Goal: Task Accomplishment & Management: Manage account settings

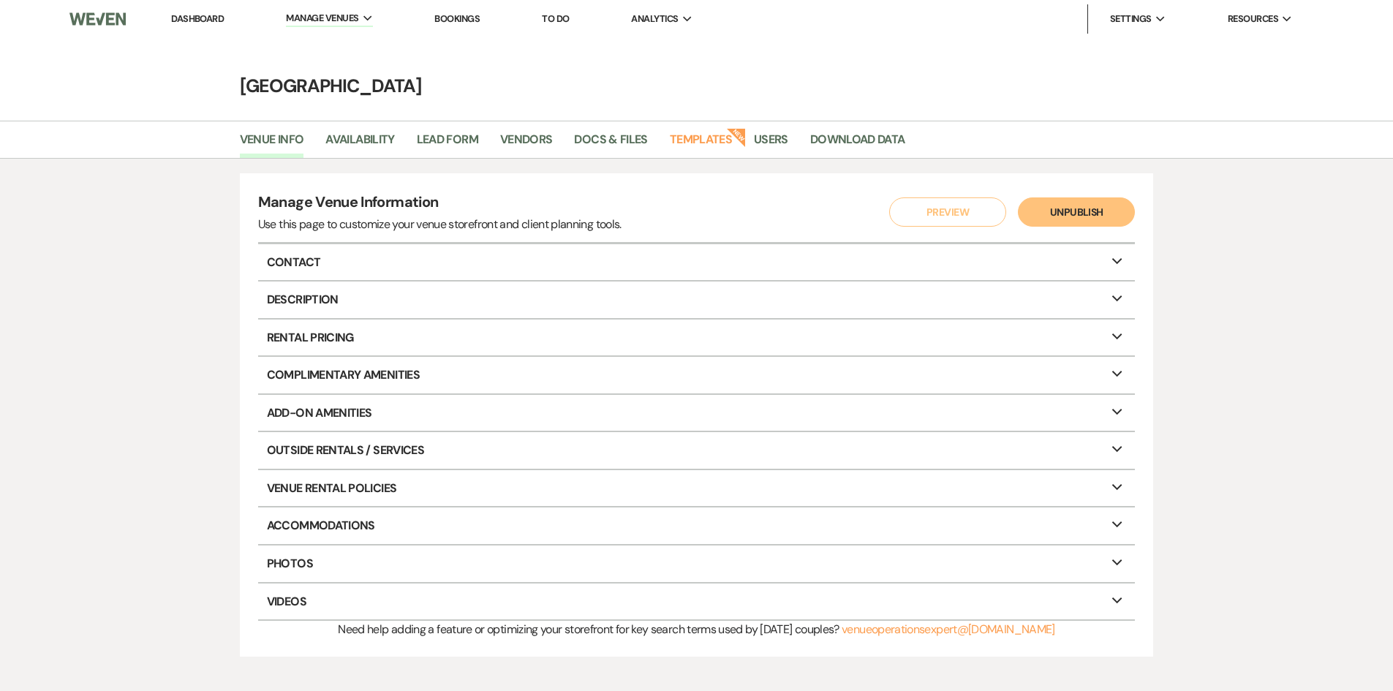
click at [193, 17] on link "Dashboard" at bounding box center [197, 18] width 53 height 12
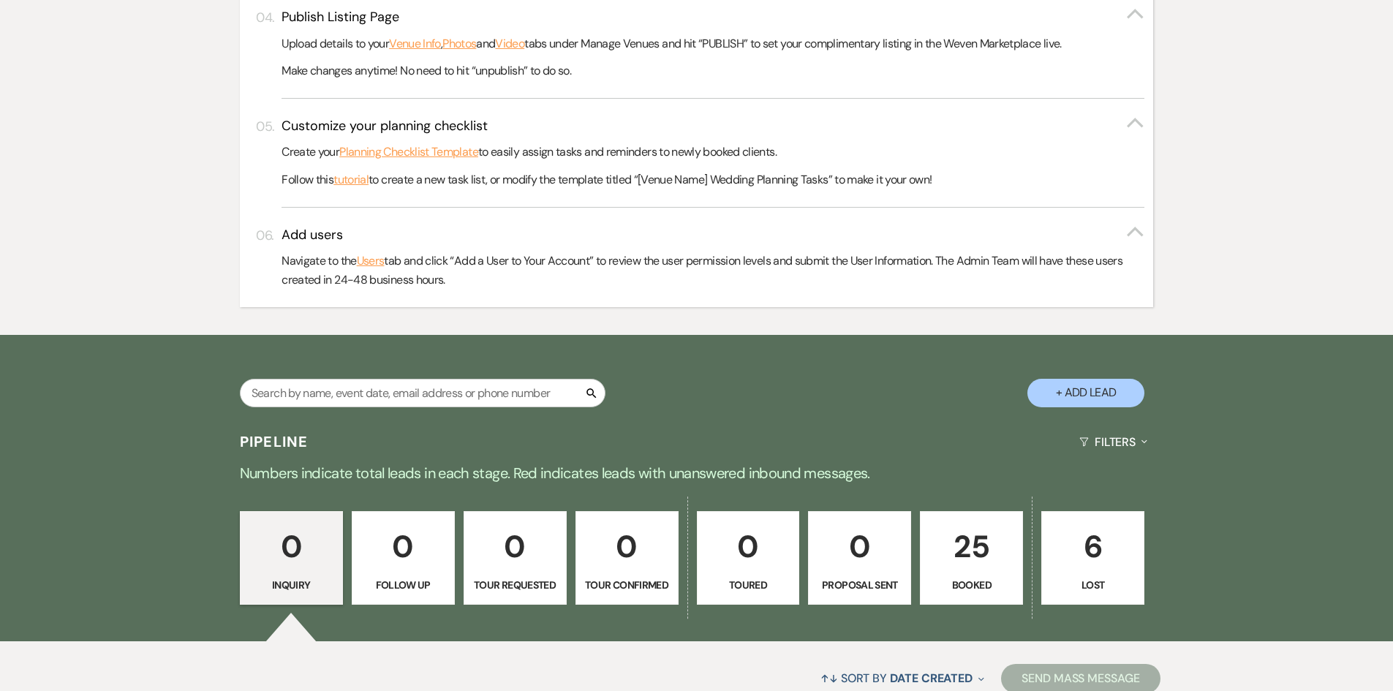
scroll to position [773, 0]
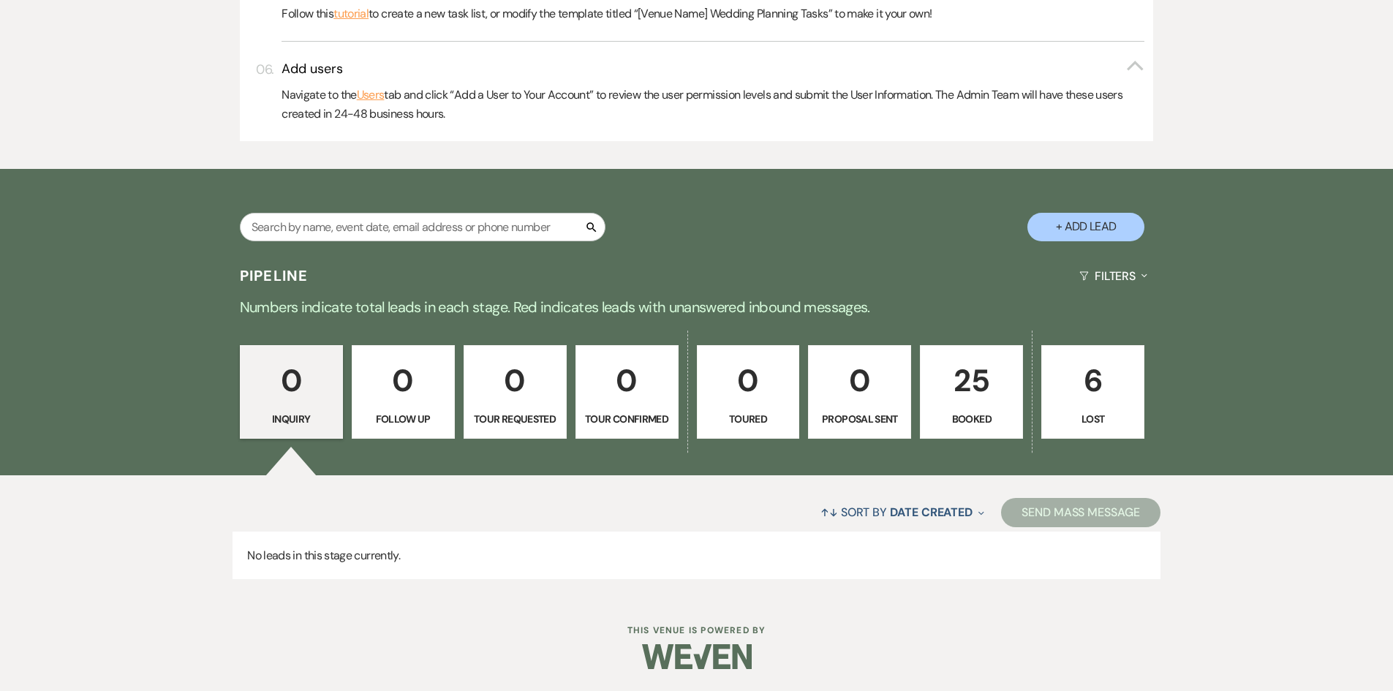
click at [953, 407] on link "25 Booked" at bounding box center [971, 392] width 103 height 94
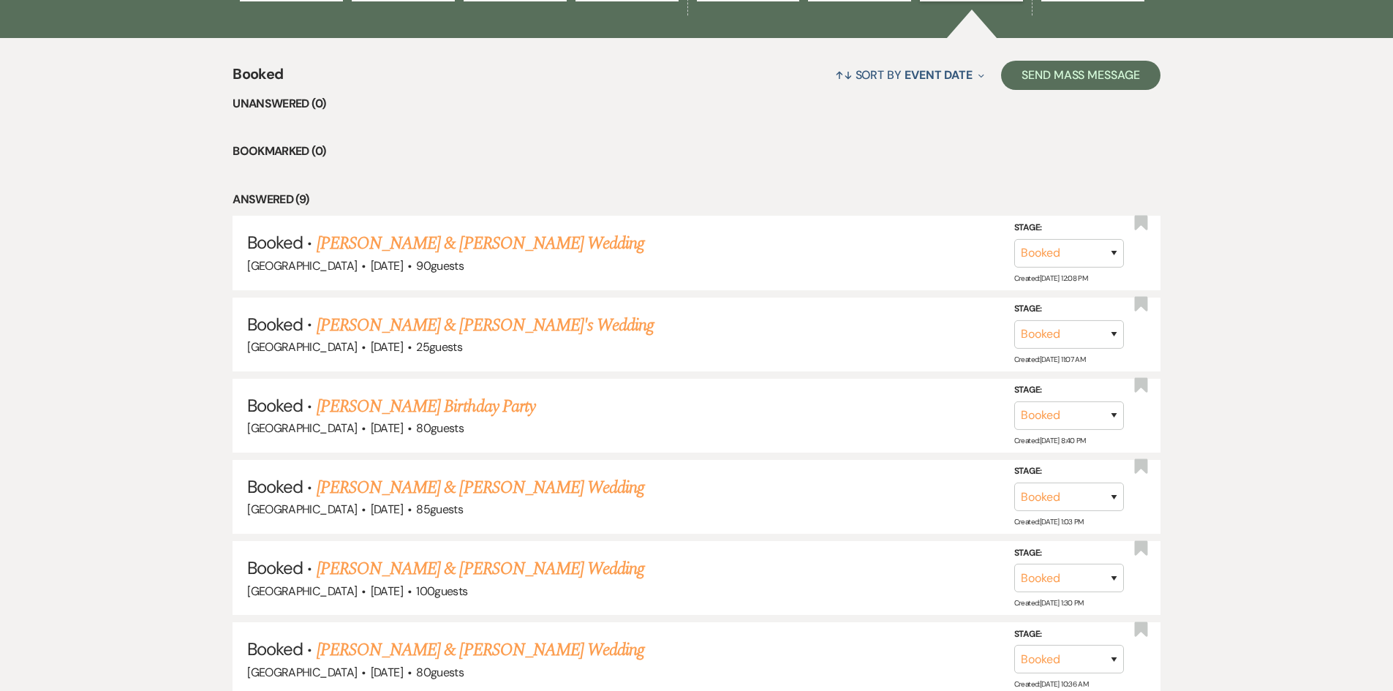
scroll to position [1212, 0]
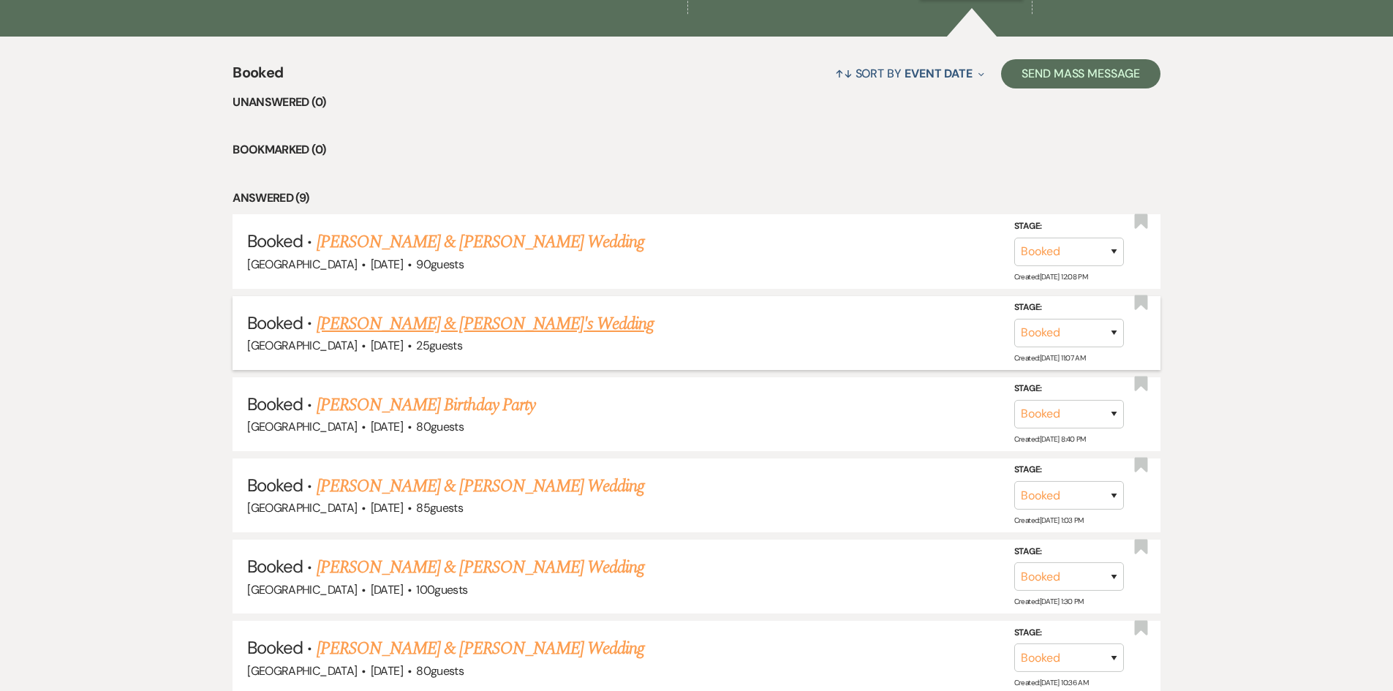
click at [473, 325] on link "[PERSON_NAME] & [PERSON_NAME]'s Wedding" at bounding box center [486, 324] width 338 height 26
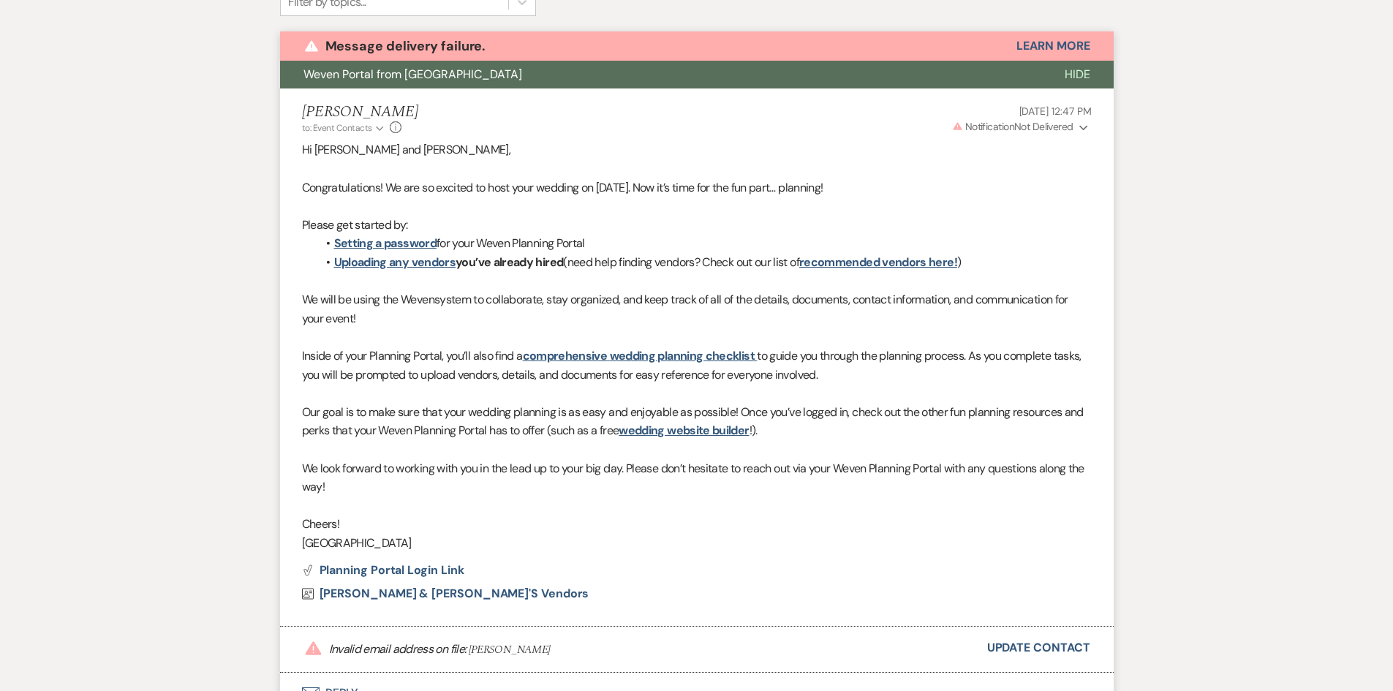
click at [491, 282] on div "Hi [PERSON_NAME] and [PERSON_NAME], Congratulations! We are so excited to host …" at bounding box center [697, 346] width 790 height 412
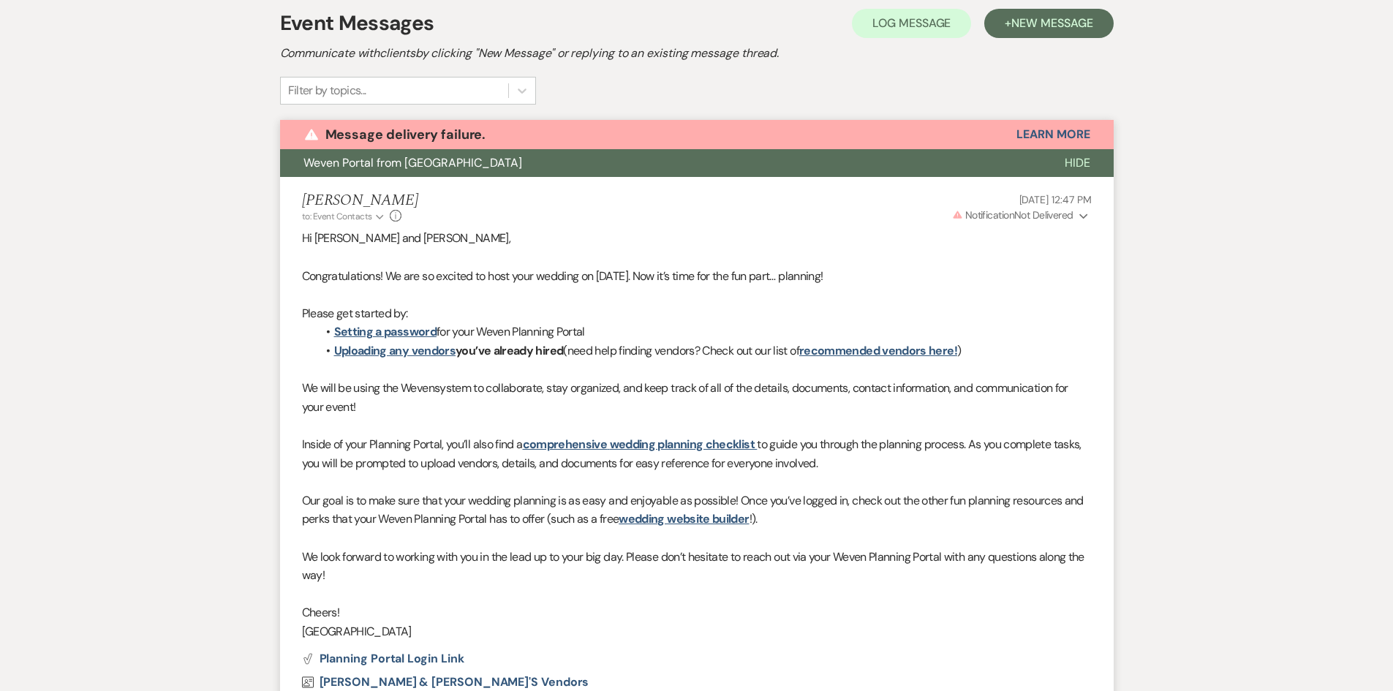
scroll to position [148, 0]
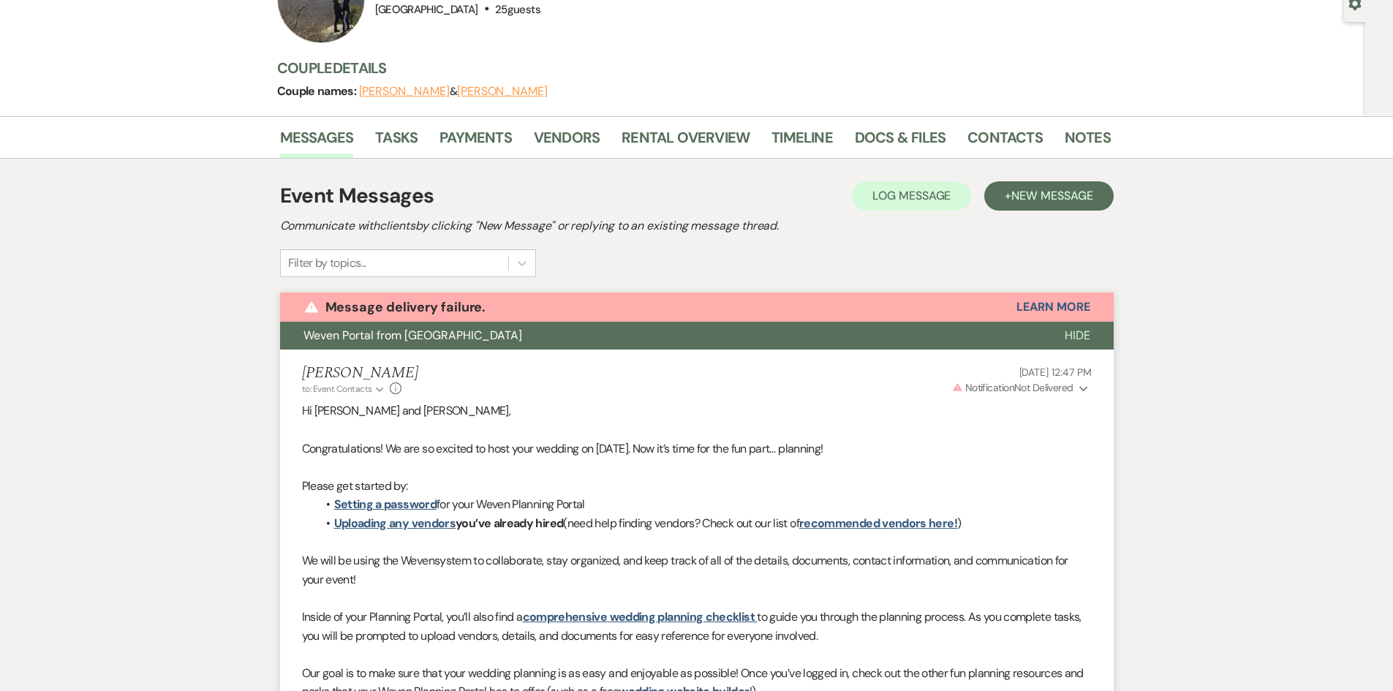
click at [438, 140] on li "Tasks" at bounding box center [407, 140] width 64 height 35
click at [487, 137] on link "Payments" at bounding box center [475, 142] width 72 height 32
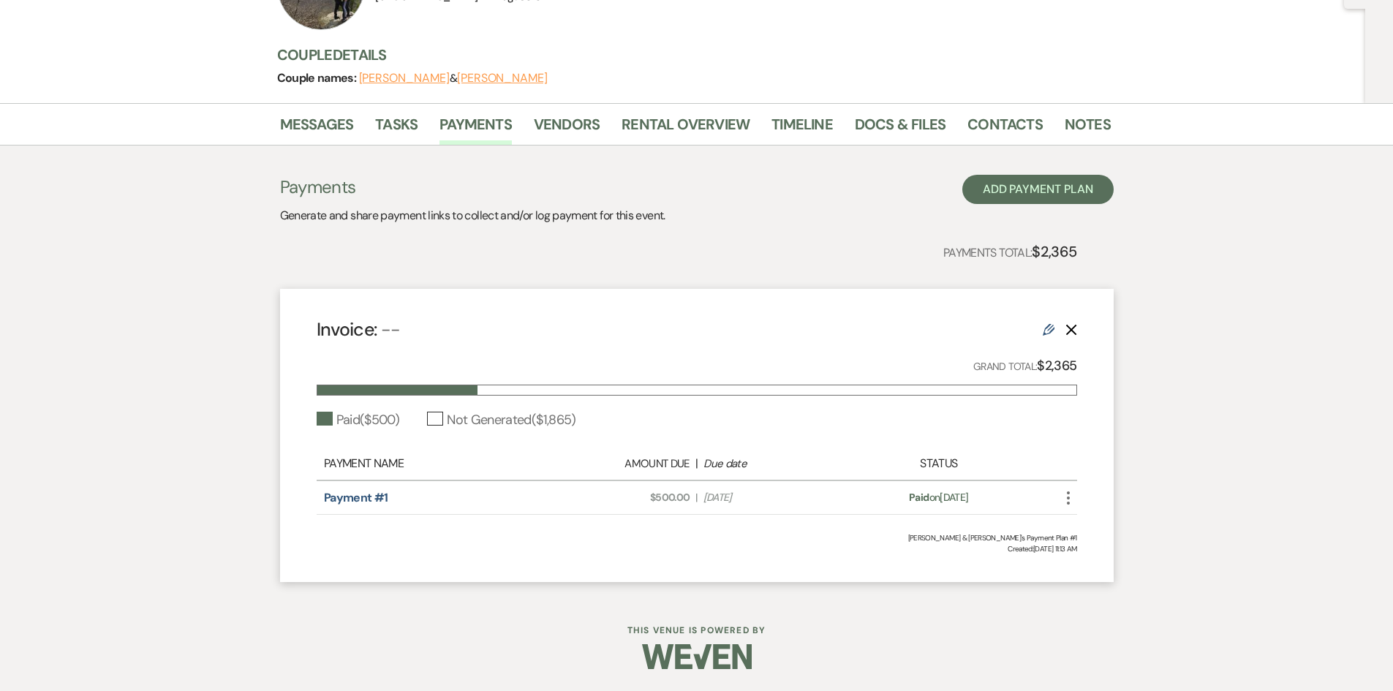
scroll to position [72, 0]
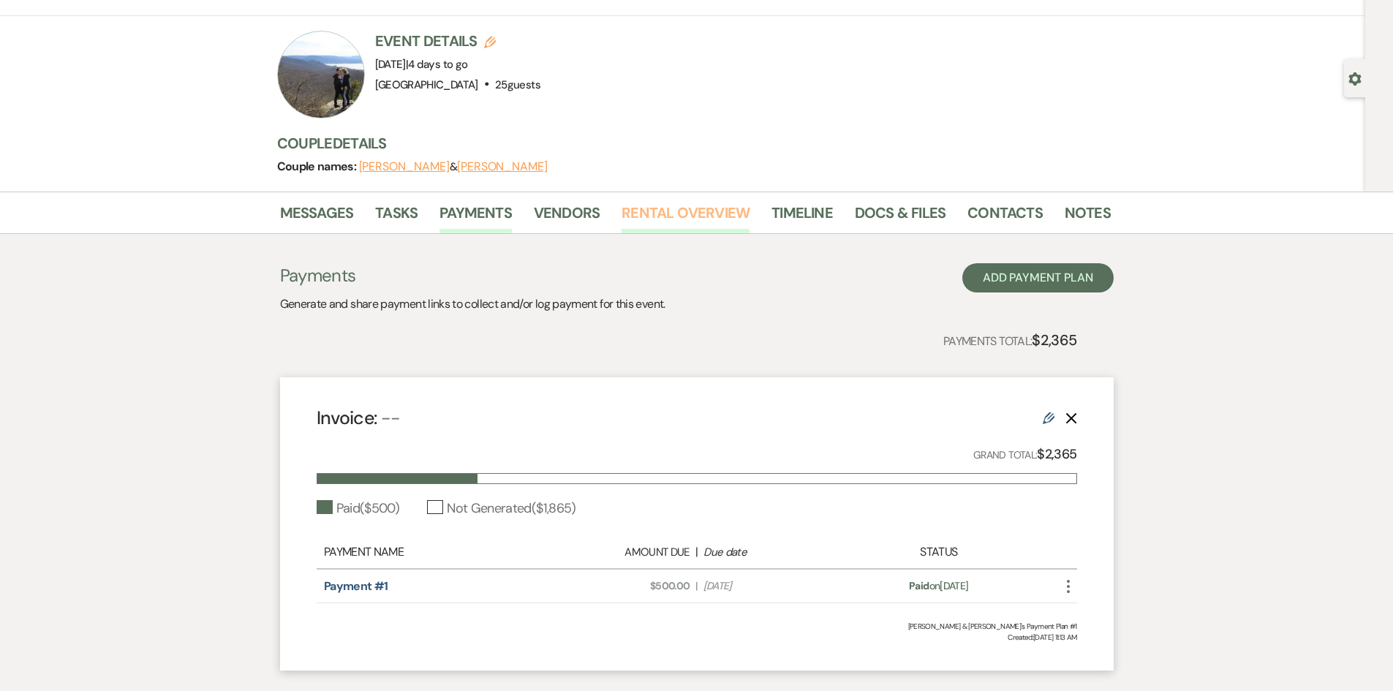
click at [730, 208] on link "Rental Overview" at bounding box center [686, 217] width 128 height 32
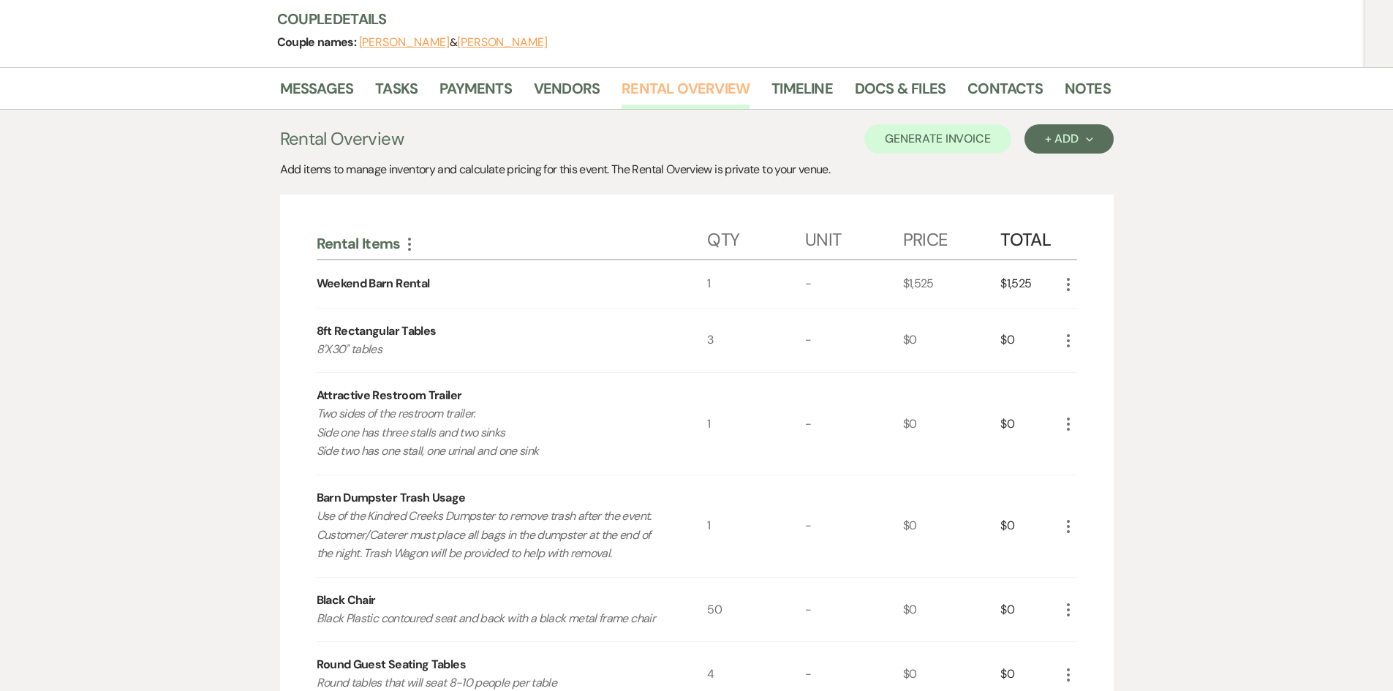
scroll to position [162, 0]
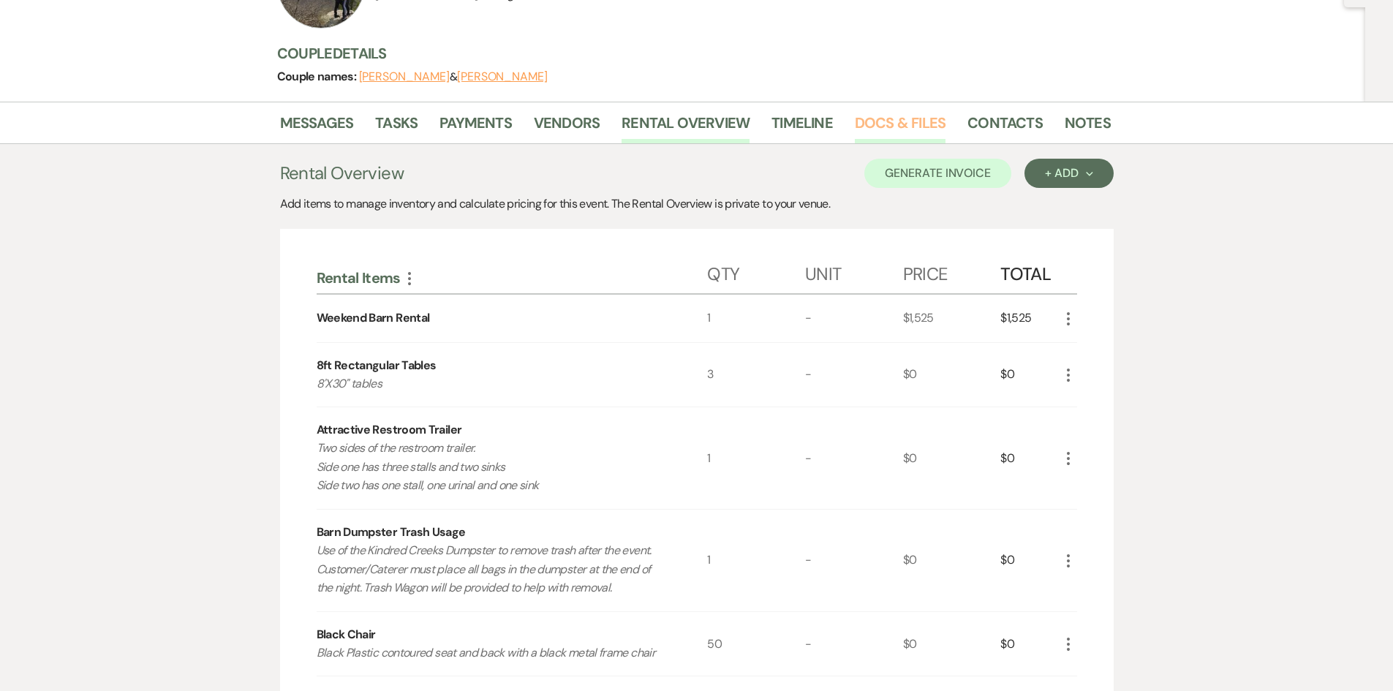
drag, startPoint x: 625, startPoint y: 329, endPoint x: 883, endPoint y: 119, distance: 332.1
click at [883, 118] on link "Docs & Files" at bounding box center [900, 127] width 91 height 32
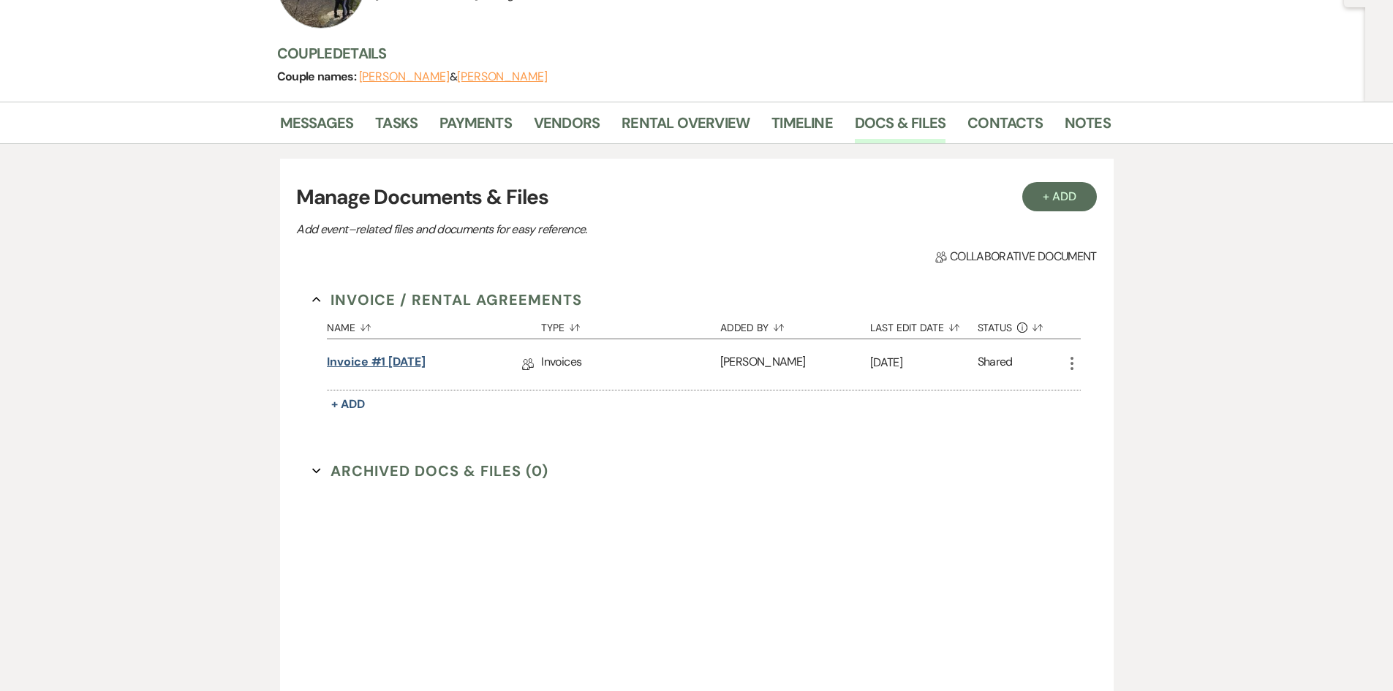
click at [398, 363] on link "Invoice #1 [DATE]" at bounding box center [376, 364] width 99 height 23
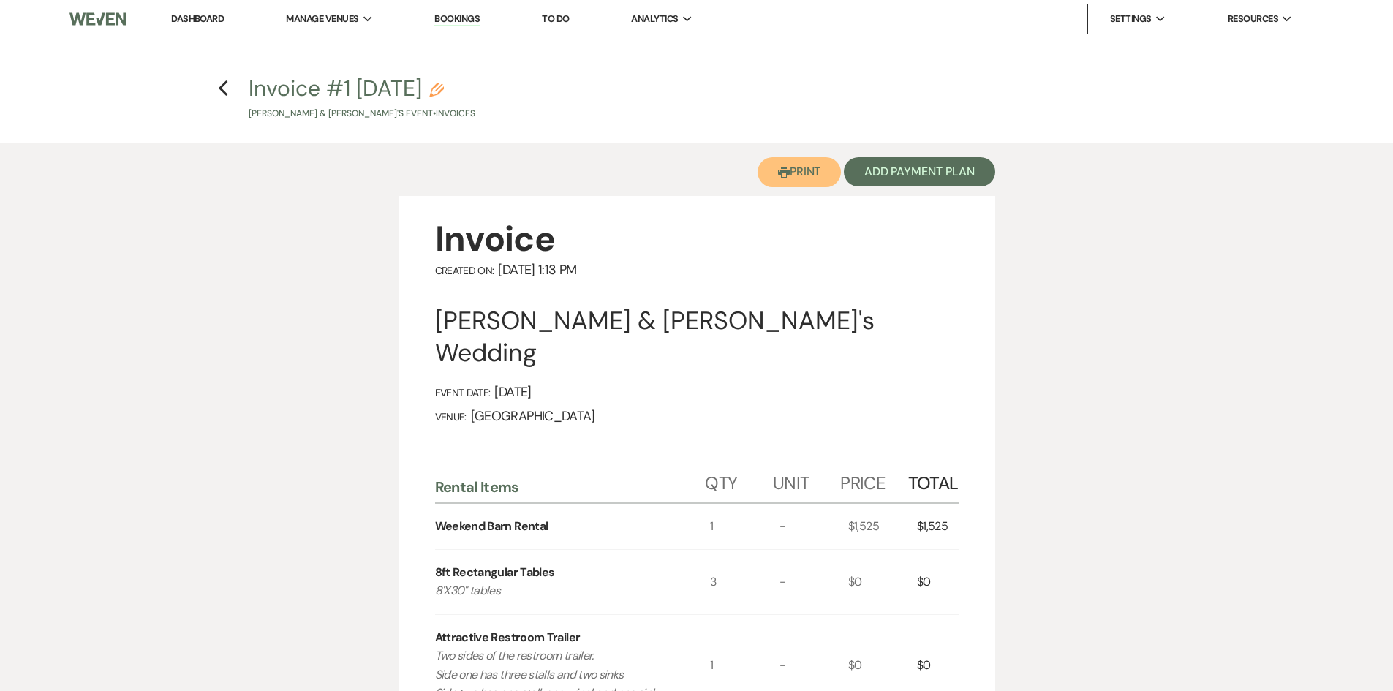
drag, startPoint x: 798, startPoint y: 176, endPoint x: 1071, endPoint y: 597, distance: 501.2
click at [798, 176] on button "Printer Print" at bounding box center [800, 172] width 84 height 30
